Goal: Task Accomplishment & Management: Use online tool/utility

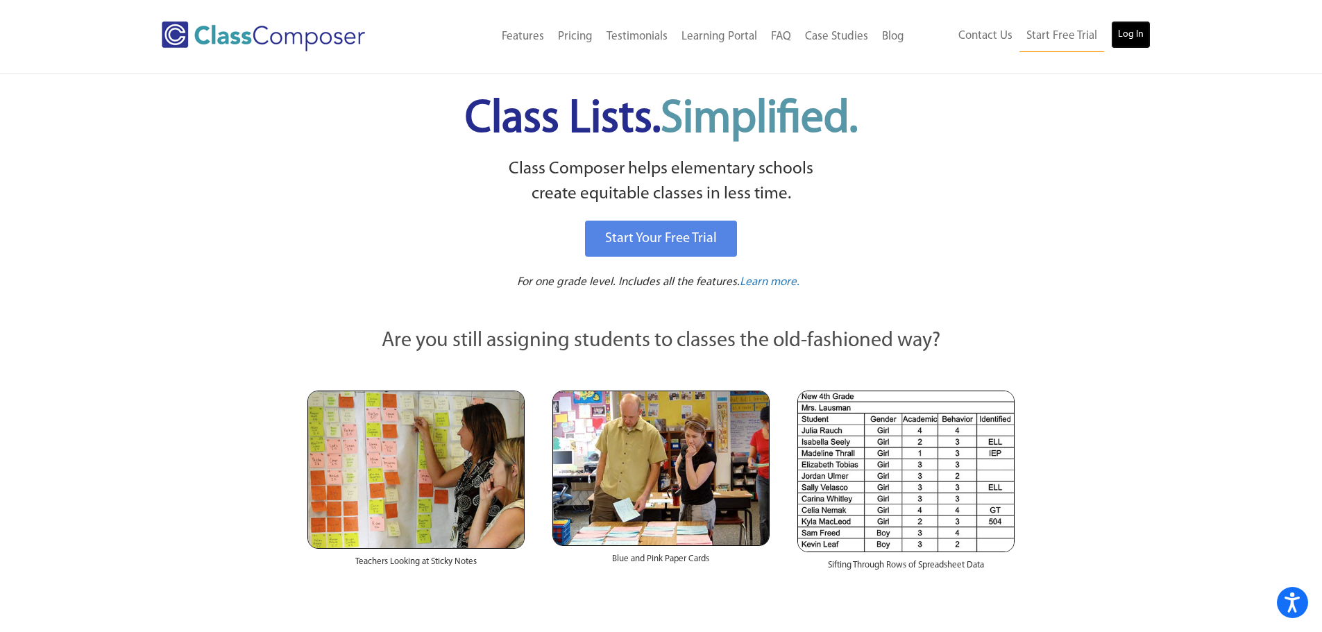
click at [1125, 37] on link "Log In" at bounding box center [1131, 35] width 40 height 28
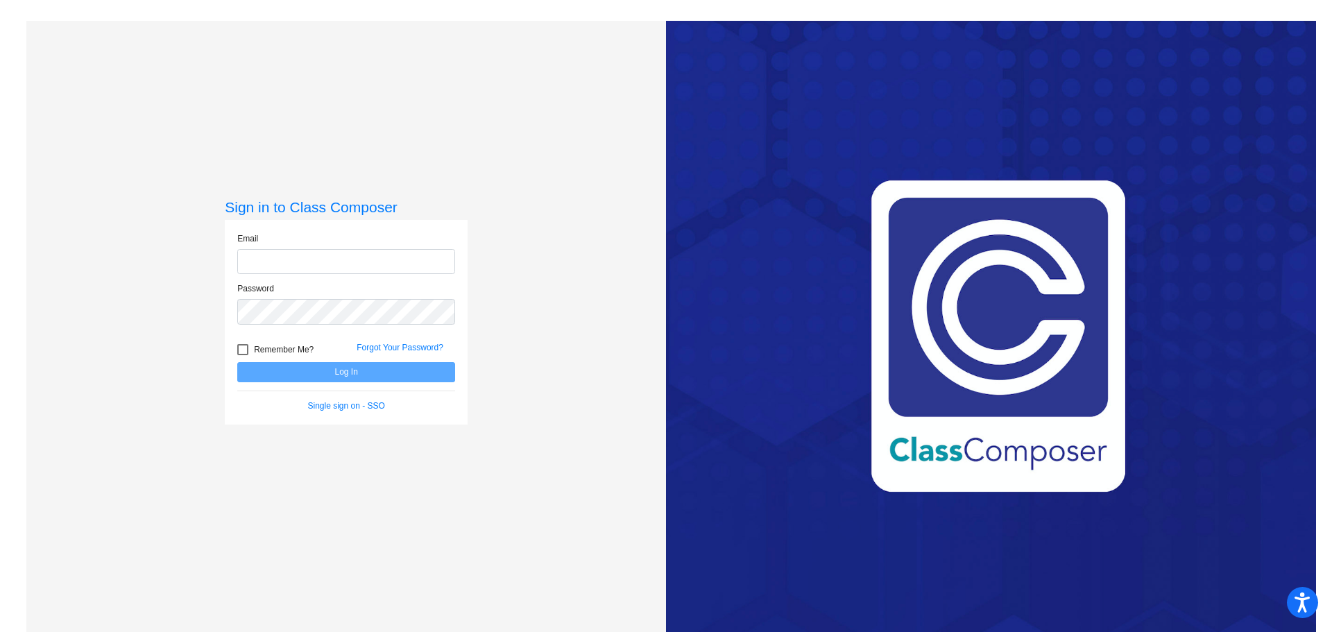
click at [332, 256] on input "email" at bounding box center [346, 262] width 218 height 26
type input "[EMAIL_ADDRESS][DOMAIN_NAME]"
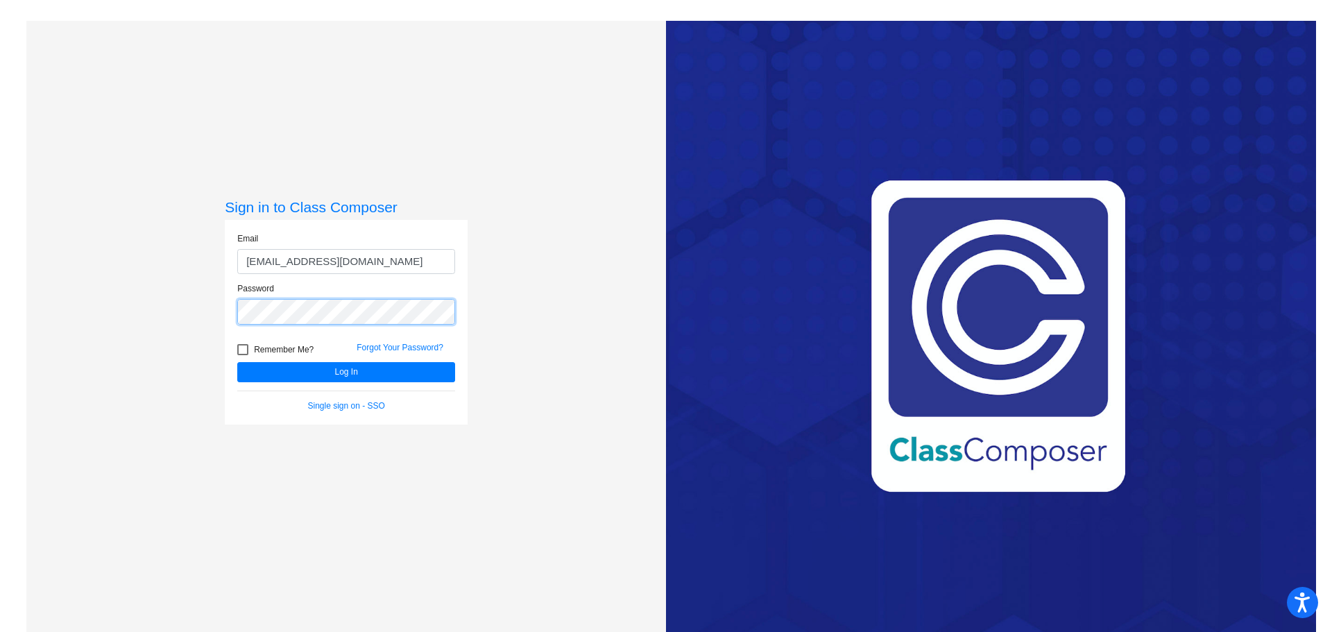
click at [237, 362] on button "Log In" at bounding box center [346, 372] width 218 height 20
click at [76, 314] on div "Sign in to Class Composer Email bcano@sintonisd.net Password Remember Me? Forgo…" at bounding box center [346, 337] width 640 height 632
click at [151, 303] on div "Sign in to Class Composer Email bcano@sintonisd.net Password Remember Me? Forgo…" at bounding box center [346, 337] width 640 height 632
click at [237, 362] on button "Log In" at bounding box center [346, 372] width 218 height 20
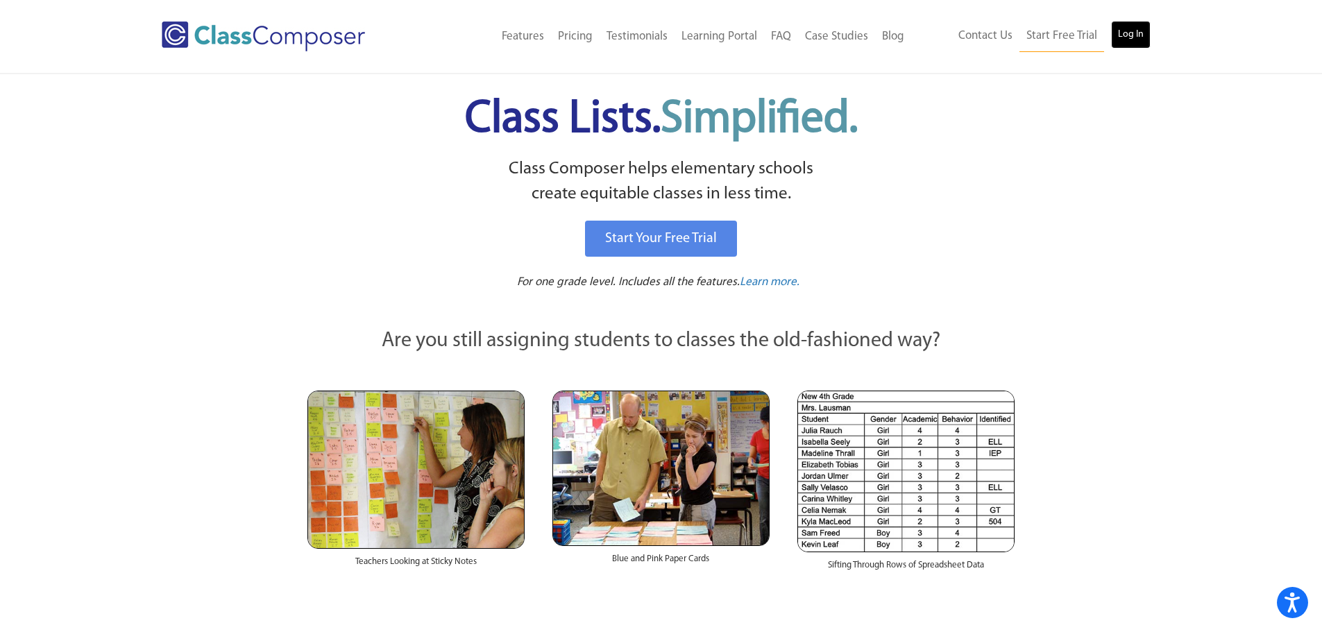
click at [1127, 36] on link "Log In" at bounding box center [1131, 35] width 40 height 28
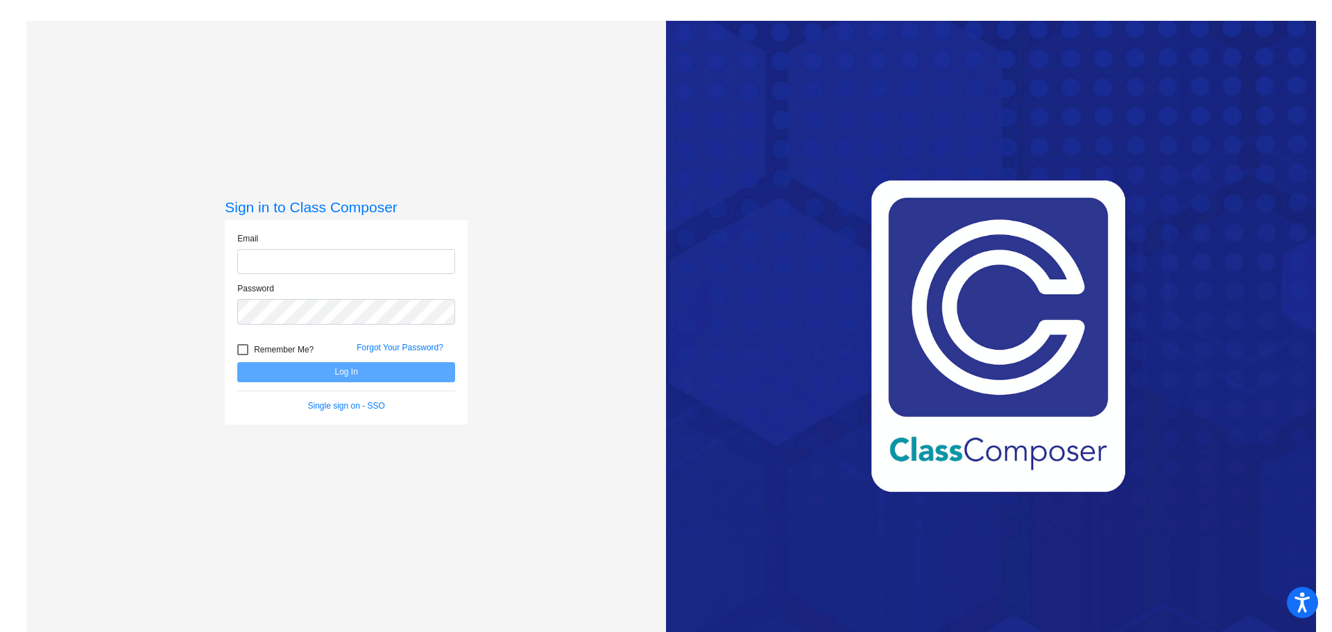
click at [257, 253] on input "email" at bounding box center [346, 262] width 218 height 26
type input "bcano@sintonisd.net"
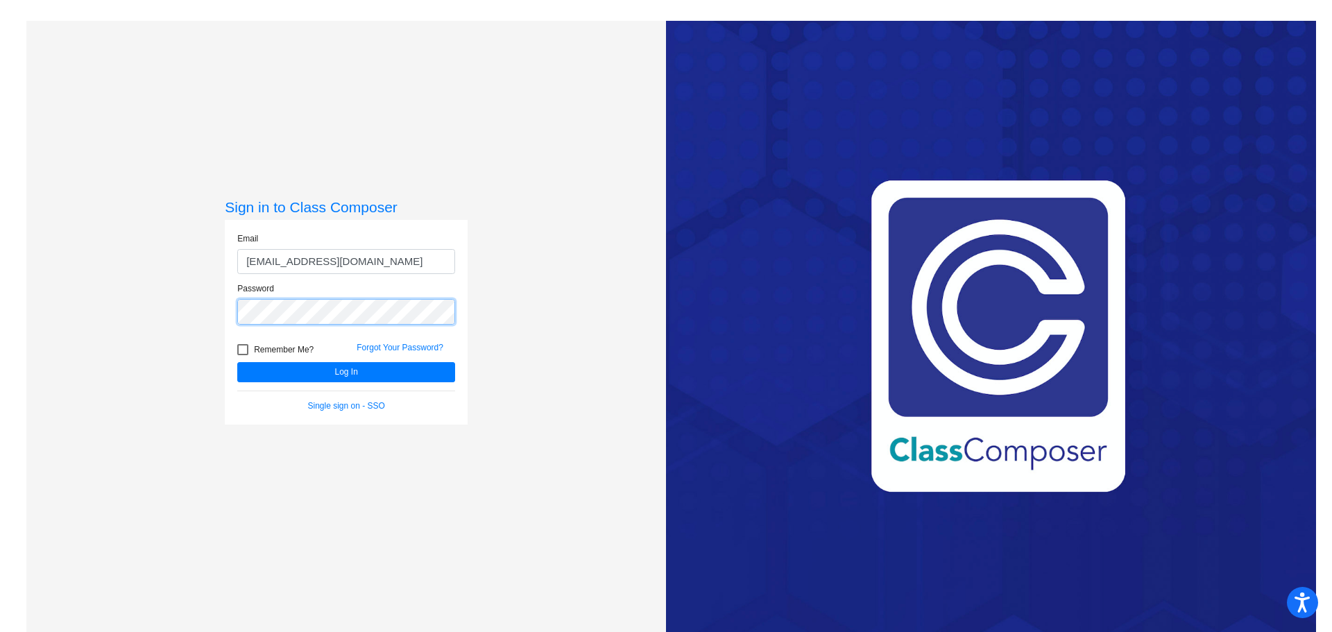
click at [237, 362] on button "Log In" at bounding box center [346, 372] width 218 height 20
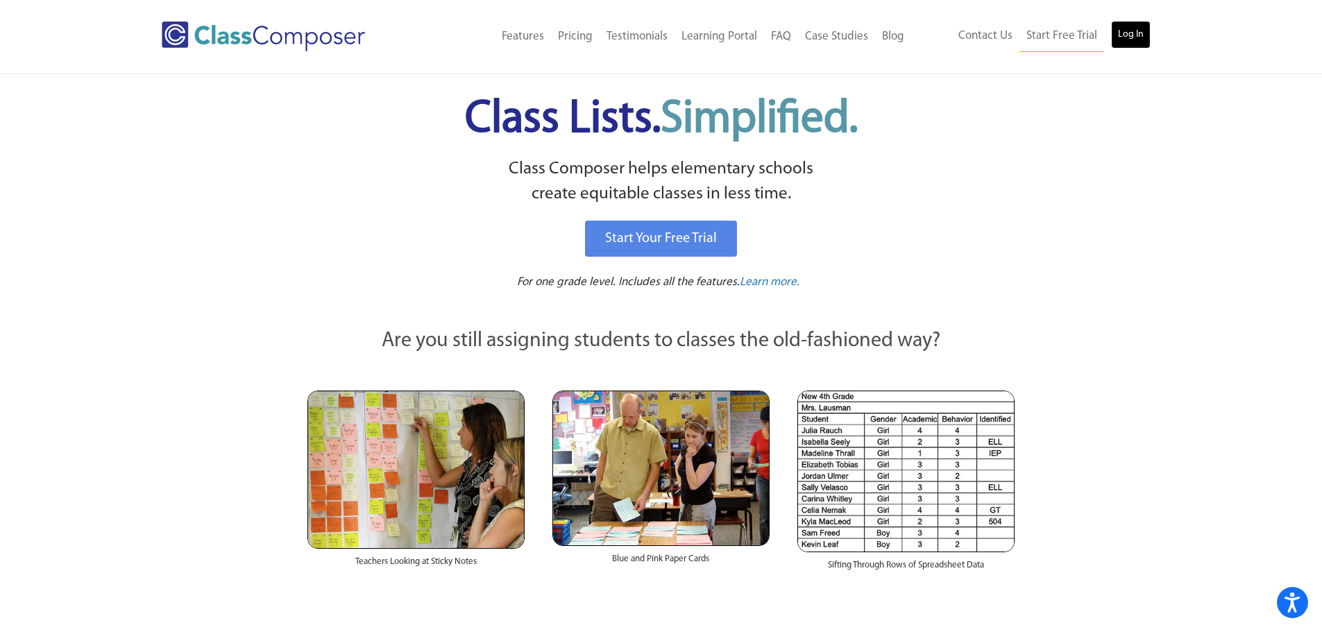
click at [1118, 39] on link "Log In" at bounding box center [1131, 35] width 40 height 28
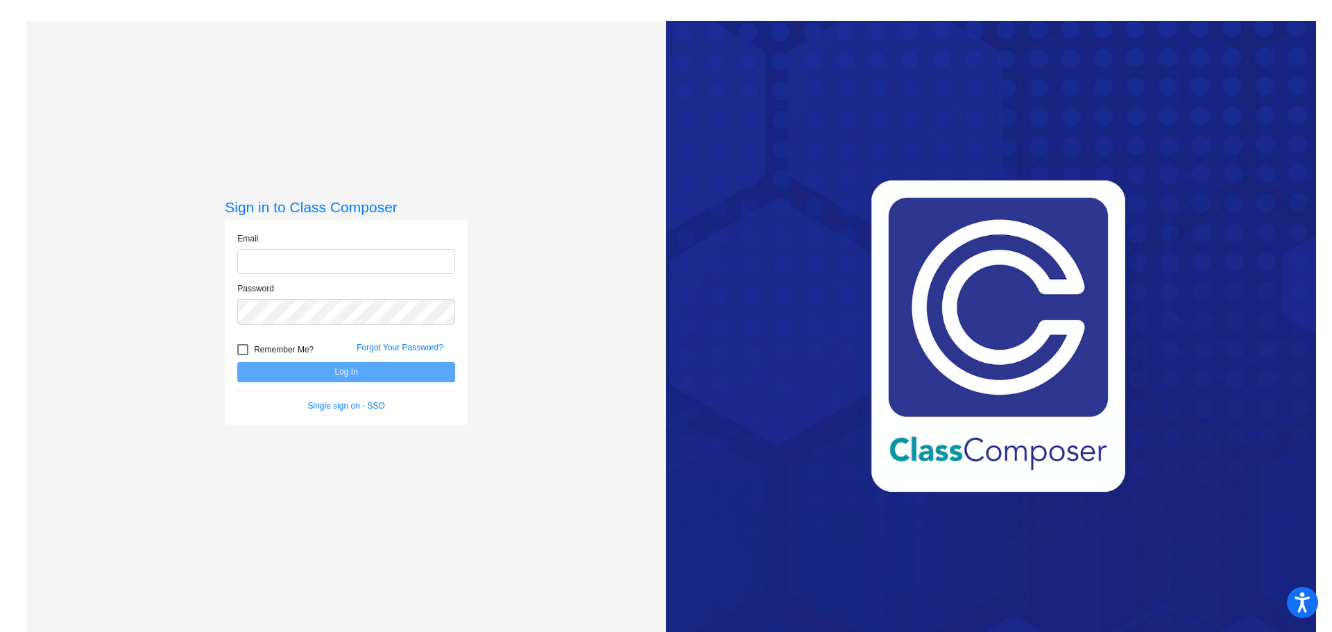
click at [291, 258] on input "email" at bounding box center [346, 262] width 218 height 26
type input "[EMAIL_ADDRESS][DOMAIN_NAME]"
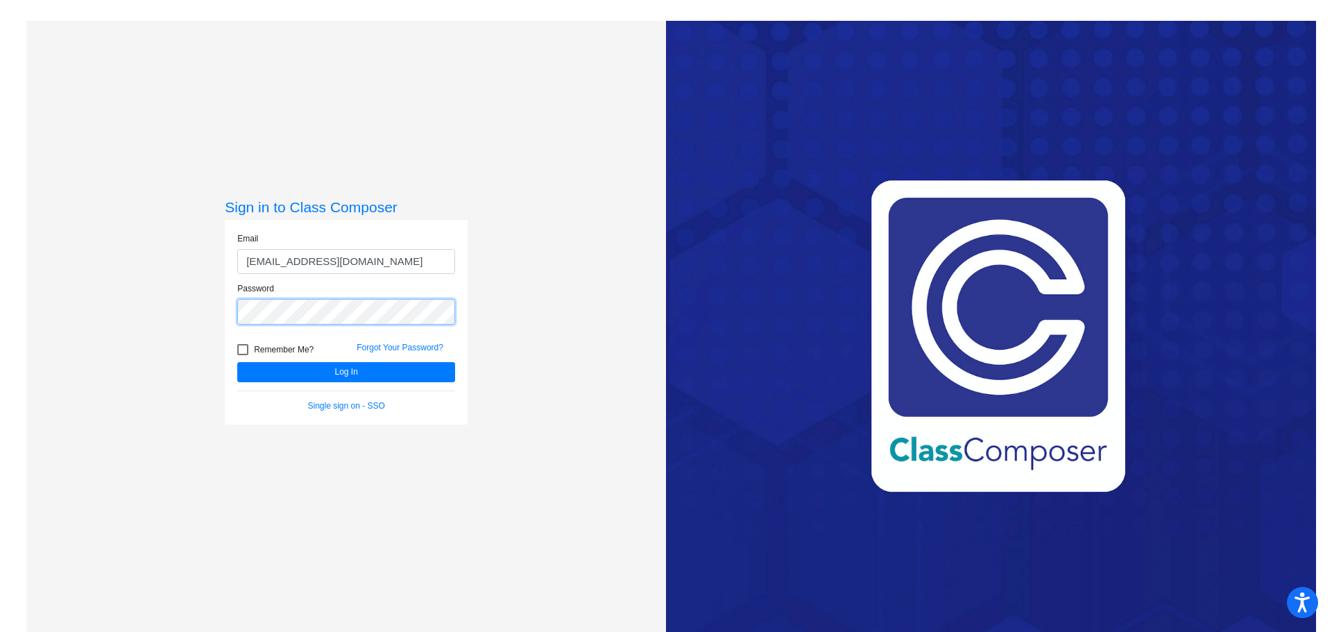
click at [237, 362] on button "Log In" at bounding box center [346, 372] width 218 height 20
